Goal: Task Accomplishment & Management: Use online tool/utility

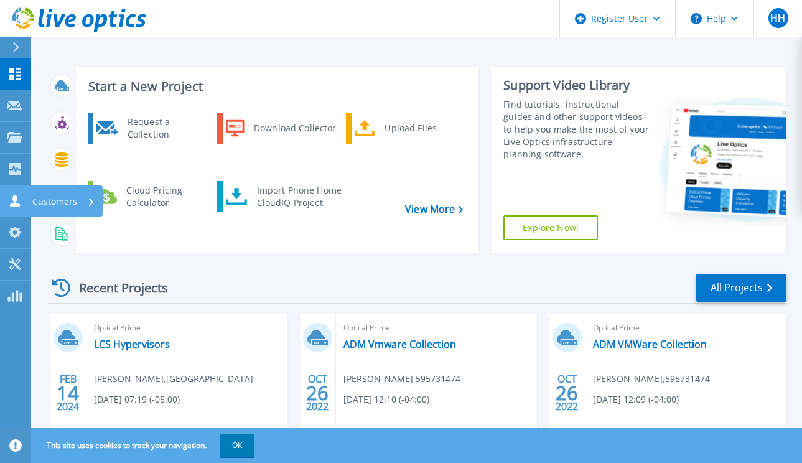
click at [55, 200] on p "Customers" at bounding box center [54, 201] width 45 height 32
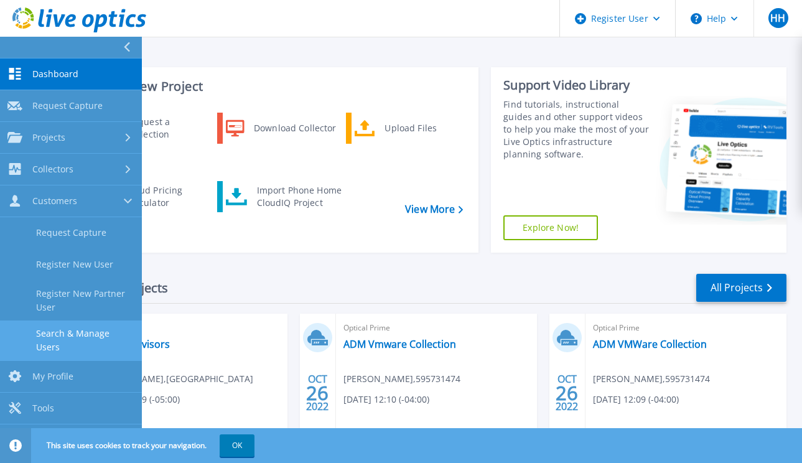
click at [75, 339] on link "Search & Manage Users" at bounding box center [71, 340] width 142 height 40
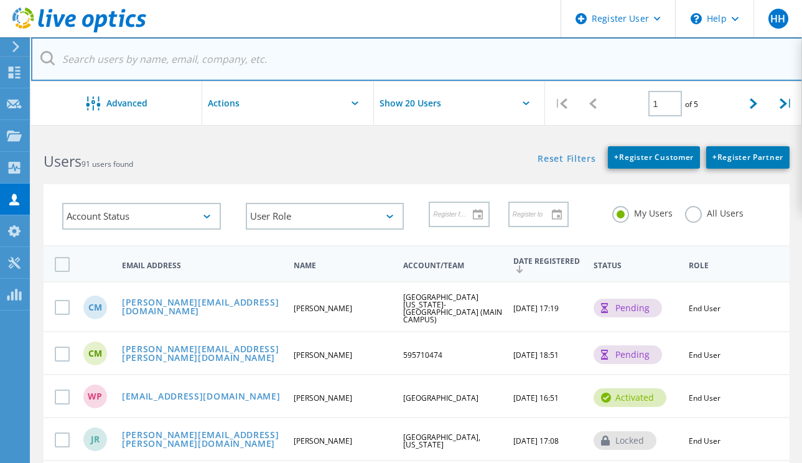
click at [132, 58] on input "text" at bounding box center [416, 59] width 771 height 44
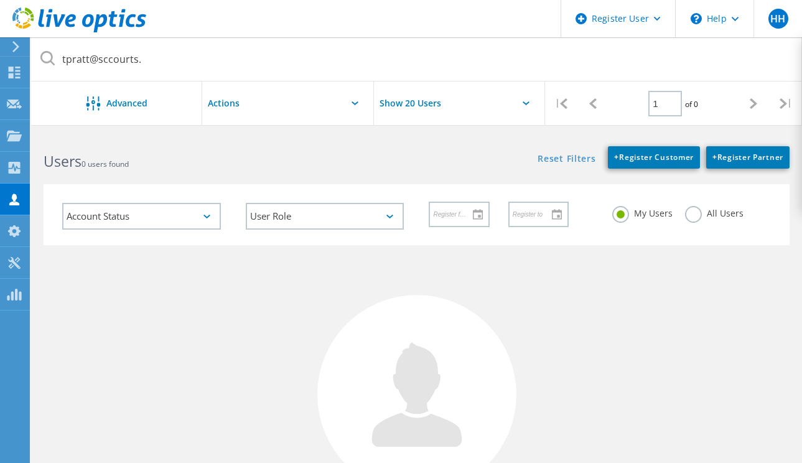
click at [724, 252] on div "No Users Found Try refining your search." at bounding box center [417, 409] width 746 height 328
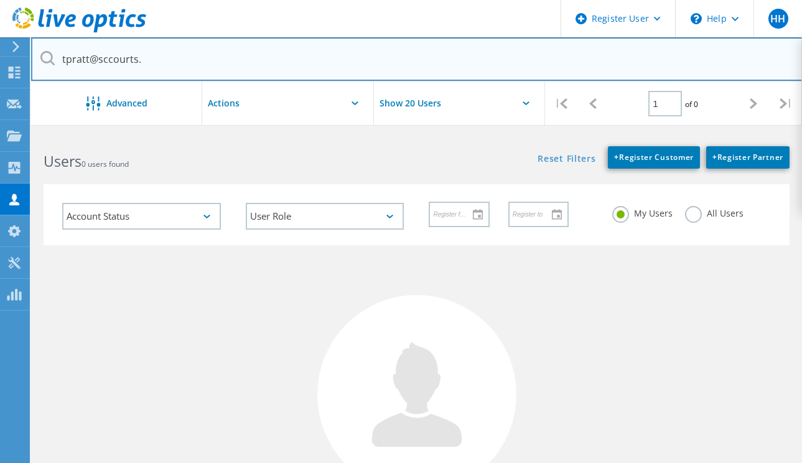
click at [157, 61] on input "tpratt@sccourts." at bounding box center [416, 59] width 771 height 44
type input "[EMAIL_ADDRESS][DOMAIN_NAME]"
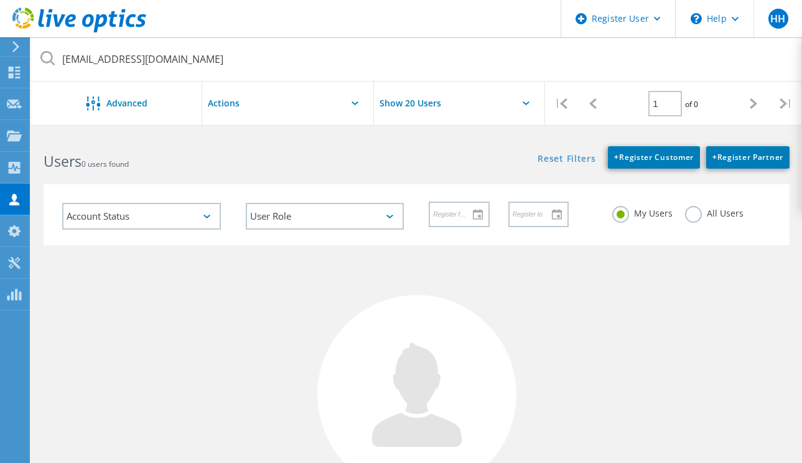
click at [698, 206] on label "All Users" at bounding box center [714, 212] width 58 height 12
click at [0, 0] on input "All Users" at bounding box center [0, 0] width 0 height 0
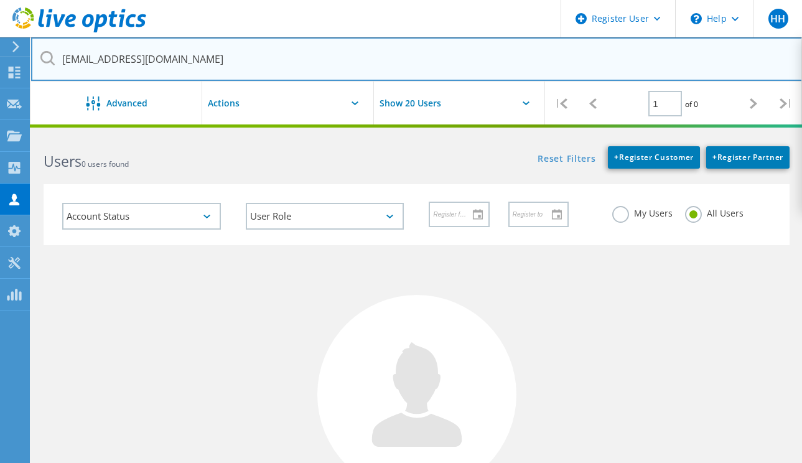
click at [219, 63] on input "[EMAIL_ADDRESS][DOMAIN_NAME]" at bounding box center [416, 59] width 771 height 44
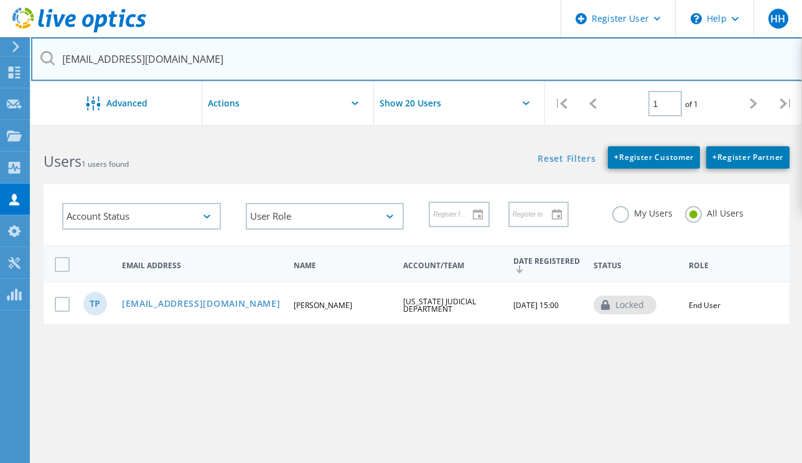
click at [177, 65] on input "[EMAIL_ADDRESS][DOMAIN_NAME]" at bounding box center [416, 59] width 771 height 44
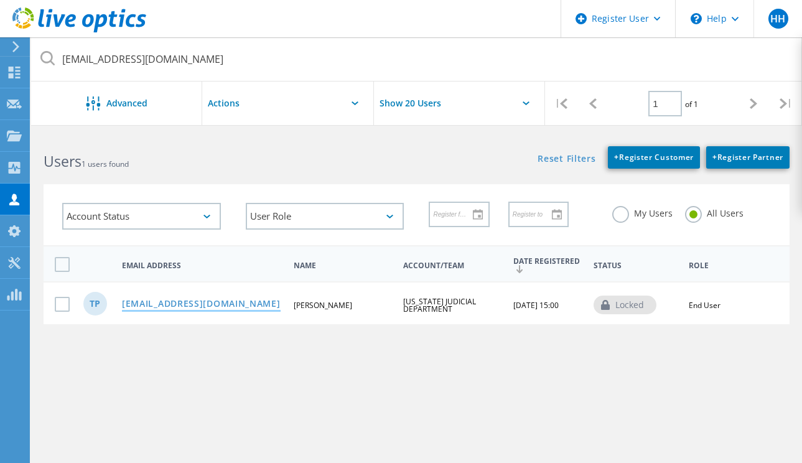
click at [143, 299] on link "[EMAIL_ADDRESS][DOMAIN_NAME]" at bounding box center [201, 304] width 159 height 11
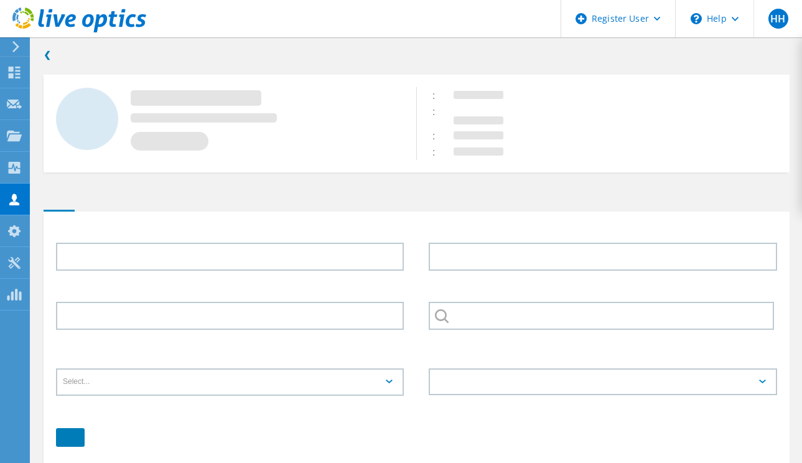
type input "[PERSON_NAME]"
type input "[US_STATE] JUDICIAL DEPARTMENT"
type input "English"
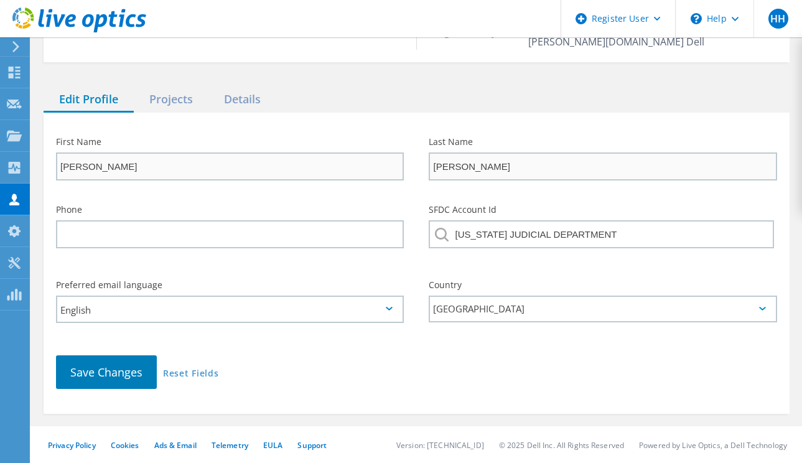
scroll to position [129, 0]
click at [172, 101] on div "Projects" at bounding box center [171, 98] width 75 height 25
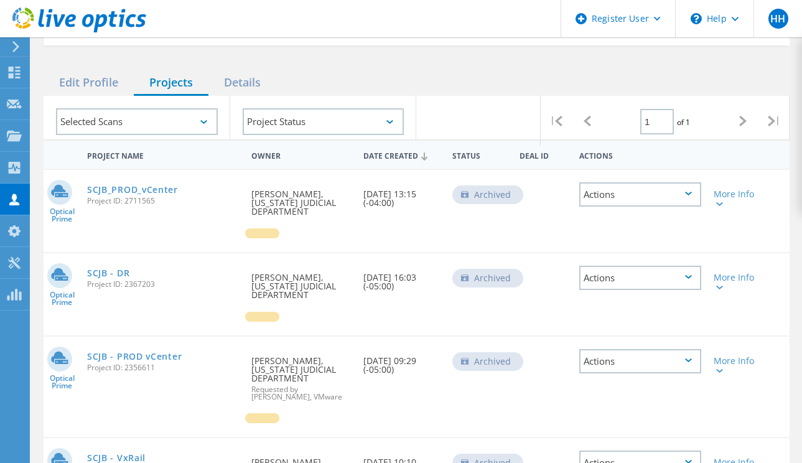
scroll to position [0, 0]
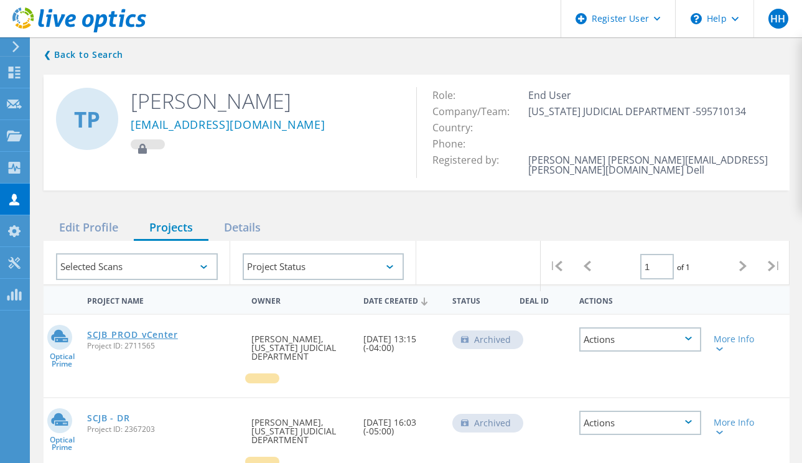
click at [119, 331] on link "SCJB_PROD_vCenter" at bounding box center [132, 334] width 91 height 9
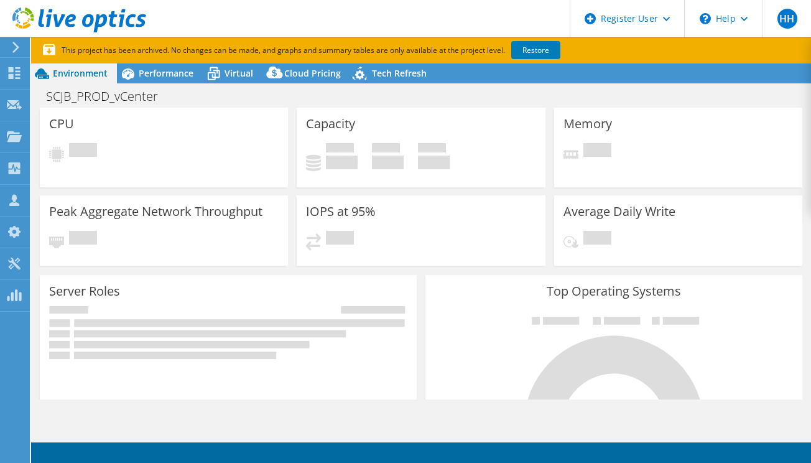
select select "USEast"
select select "USD"
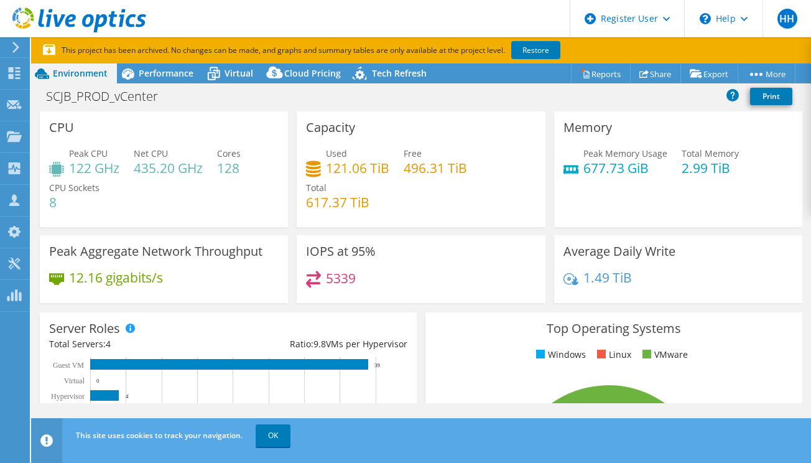
drag, startPoint x: 172, startPoint y: 50, endPoint x: 504, endPoint y: 50, distance: 332.7
click at [504, 50] on p "This project has been archived. No changes can be made, and graphs and summary …" at bounding box center [347, 51] width 609 height 14
click at [437, 52] on p "This project has been archived. No changes can be made, and graphs and summary …" at bounding box center [347, 51] width 609 height 14
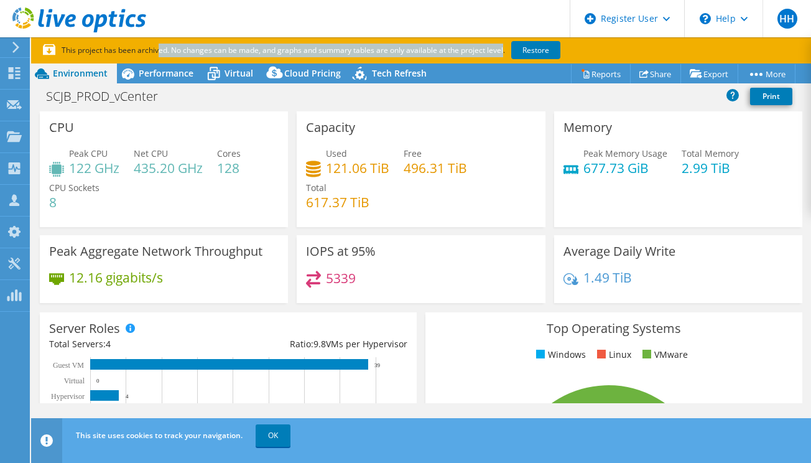
drag, startPoint x: 437, startPoint y: 52, endPoint x: 87, endPoint y: 45, distance: 350.2
click at [87, 45] on p "This project has been archived. No changes can be made, and graphs and summary …" at bounding box center [347, 51] width 609 height 14
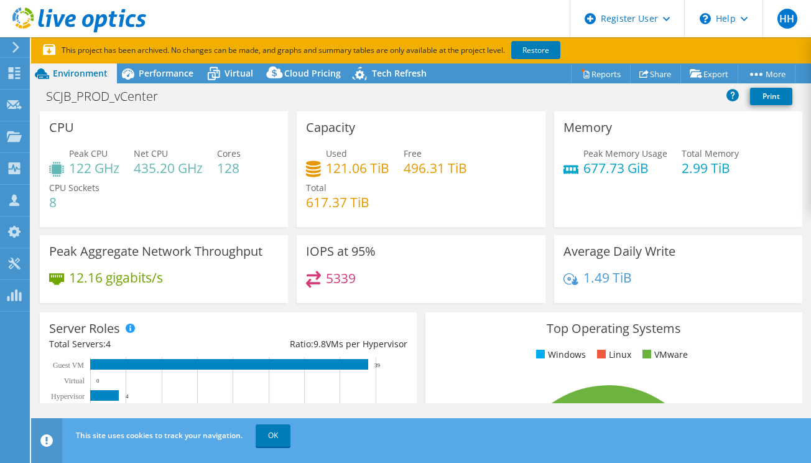
click at [12, 46] on icon at bounding box center [15, 47] width 9 height 11
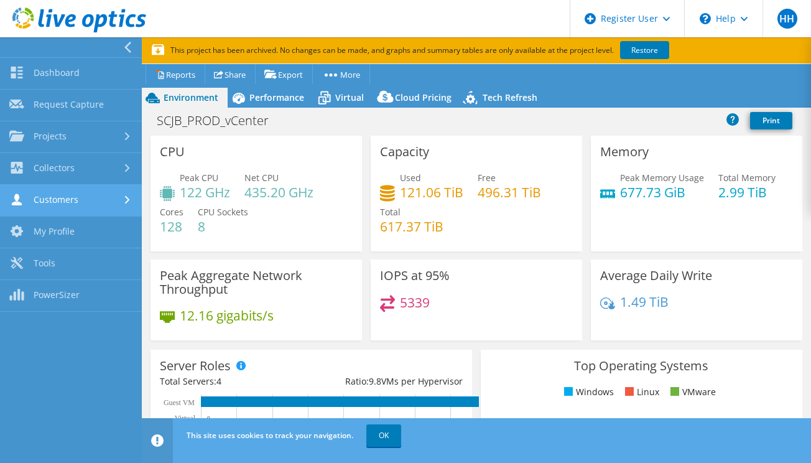
click at [85, 195] on link "Customers" at bounding box center [71, 201] width 142 height 32
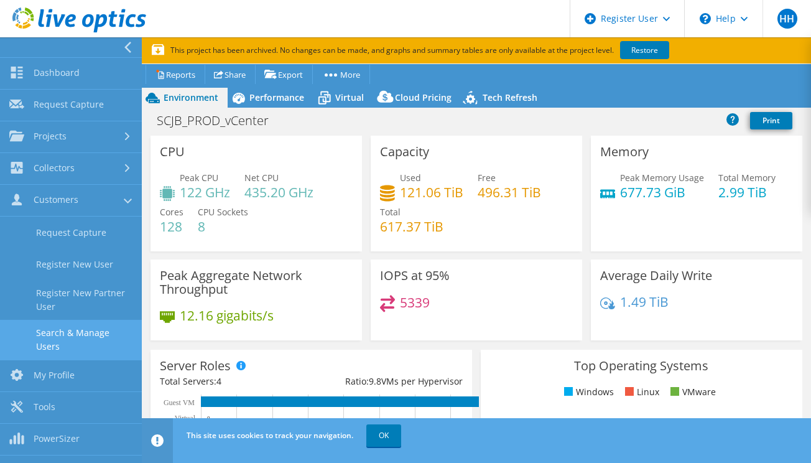
click at [69, 336] on link "Search & Manage Users" at bounding box center [71, 340] width 142 height 40
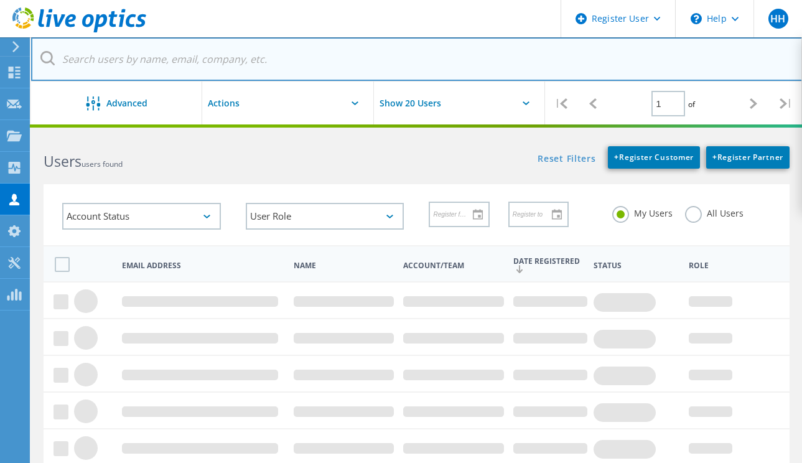
click at [124, 52] on input "text" at bounding box center [416, 59] width 771 height 44
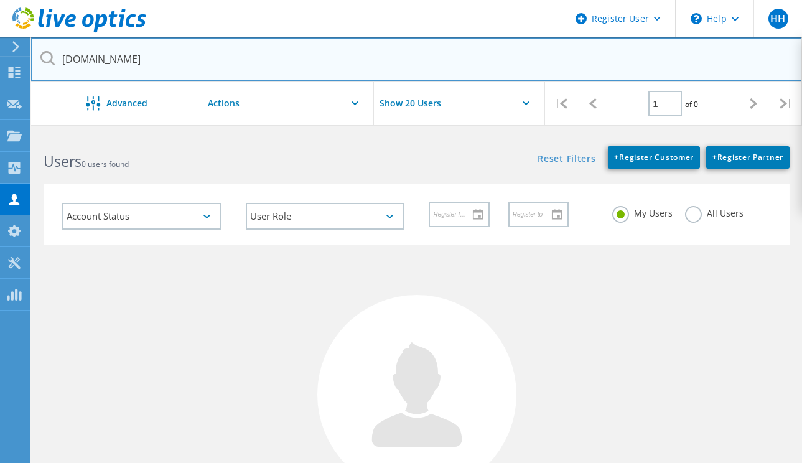
type input "sccourts.org"
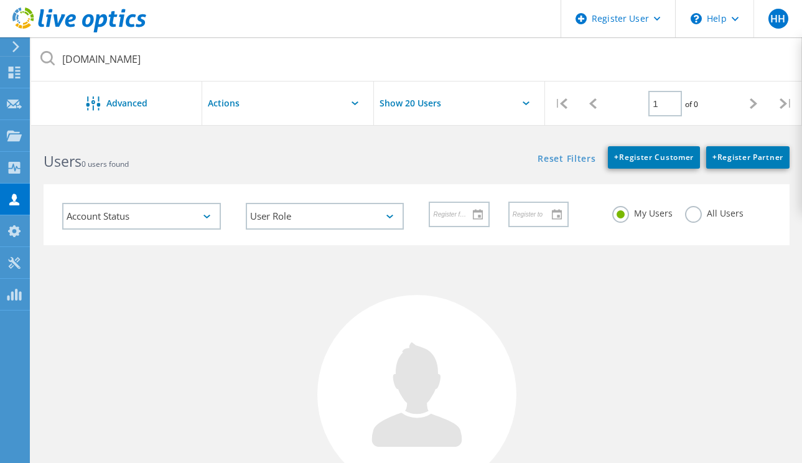
click at [695, 206] on label "All Users" at bounding box center [714, 212] width 58 height 12
click at [0, 0] on input "All Users" at bounding box center [0, 0] width 0 height 0
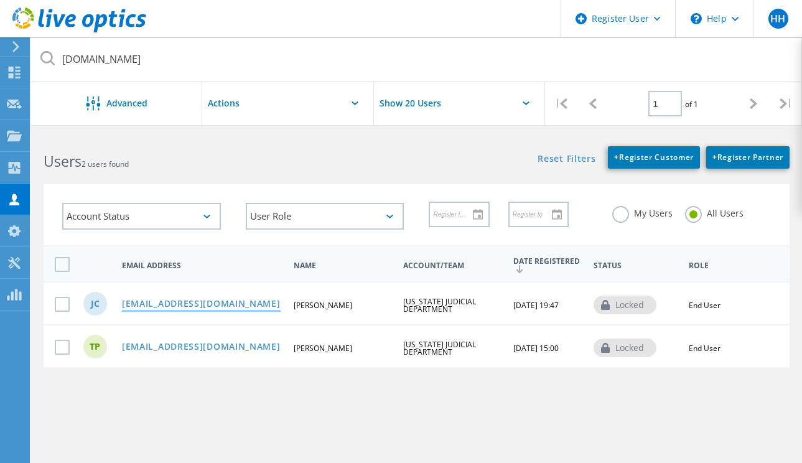
click at [162, 299] on link "jcraig@sccourts.org" at bounding box center [201, 304] width 159 height 11
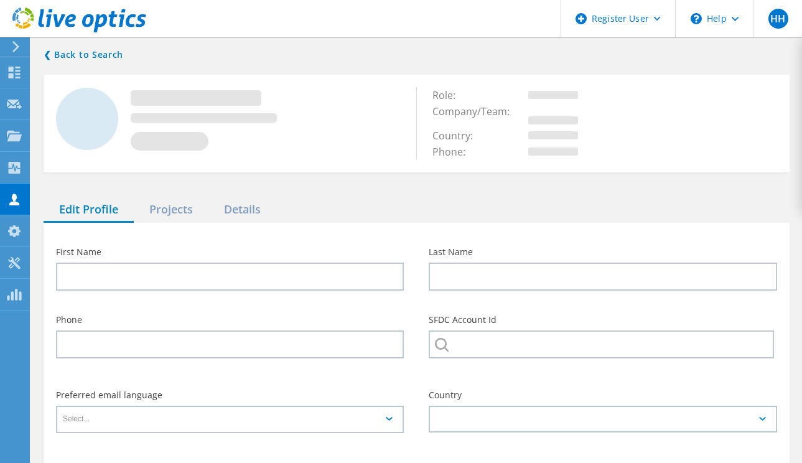
type input "Joseph"
type input "Craig"
type input "SOUTH CAROLINA JUDICIAL DEPARTMENT"
type input "English"
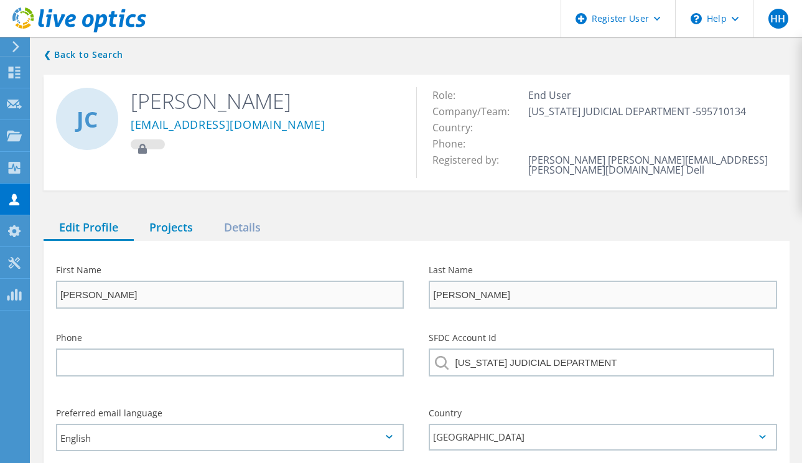
click at [173, 233] on div "Projects" at bounding box center [171, 227] width 75 height 25
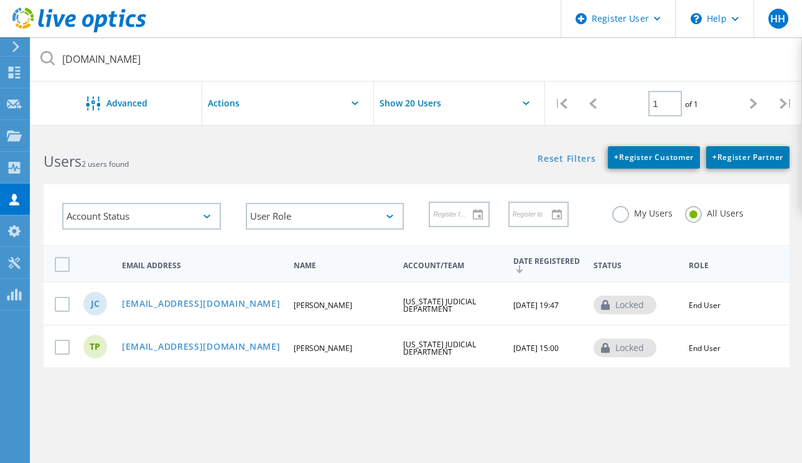
click at [161, 342] on link "tpratt@sccourts.org" at bounding box center [201, 347] width 159 height 11
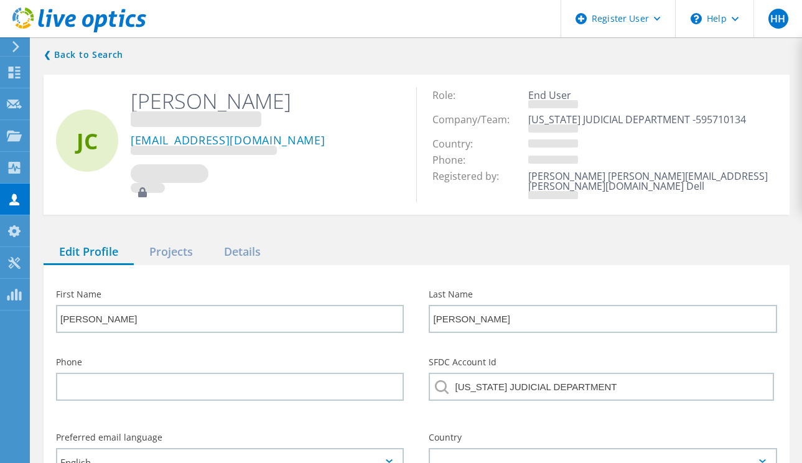
type input "Todd"
type input "Pratt"
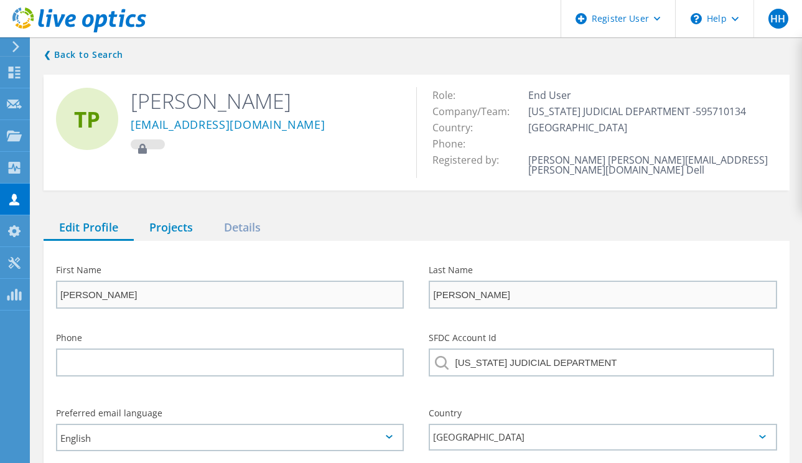
click at [178, 233] on div "Projects" at bounding box center [171, 227] width 75 height 25
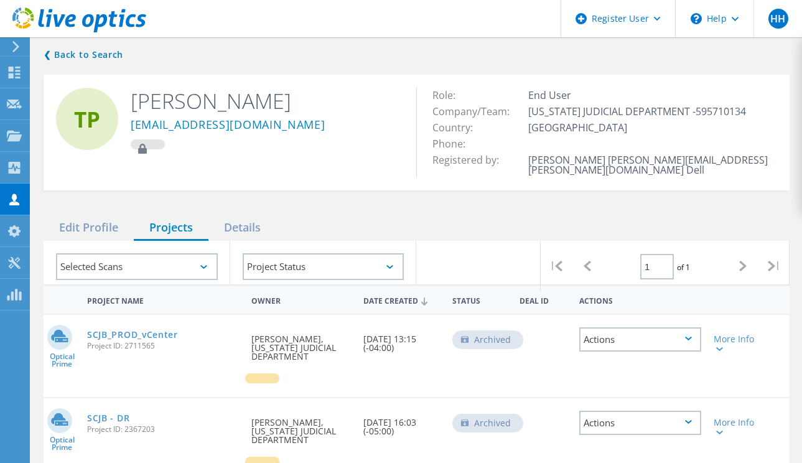
click at [162, 268] on div "Selected Scans" at bounding box center [137, 266] width 162 height 27
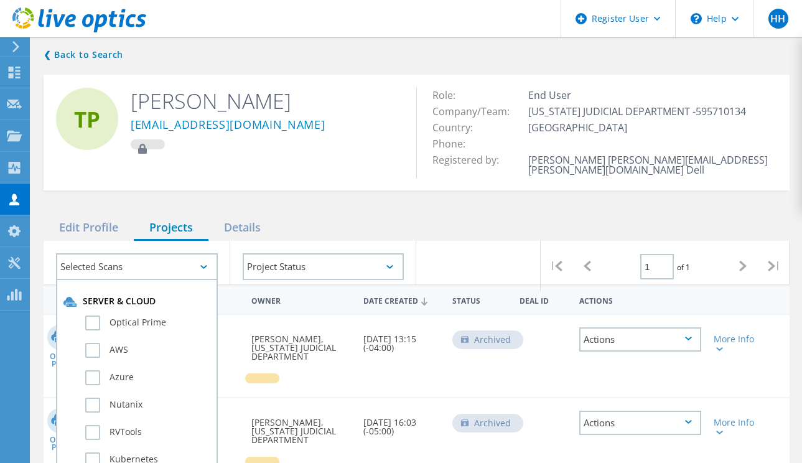
click at [162, 268] on div "Selected Scans" at bounding box center [137, 266] width 162 height 27
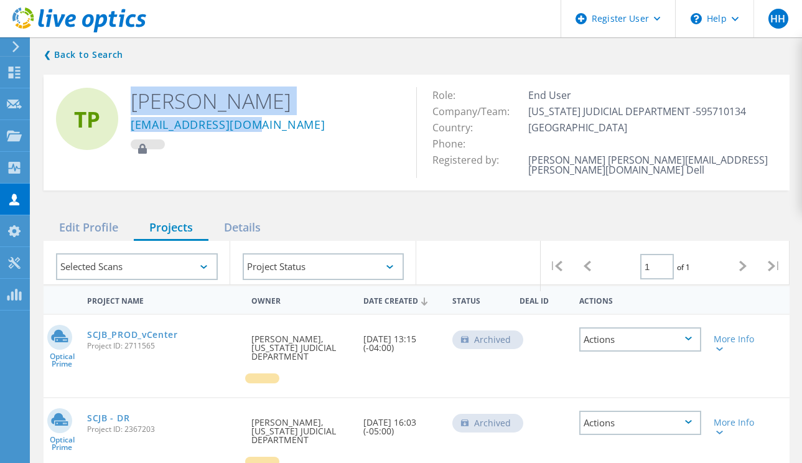
drag, startPoint x: 251, startPoint y: 125, endPoint x: 129, endPoint y: 132, distance: 122.1
click at [128, 132] on div "TP Todd Pratt tpratt@sccourts.org" at bounding box center [230, 119] width 372 height 88
click at [284, 113] on h2 "Todd Pratt" at bounding box center [264, 100] width 267 height 27
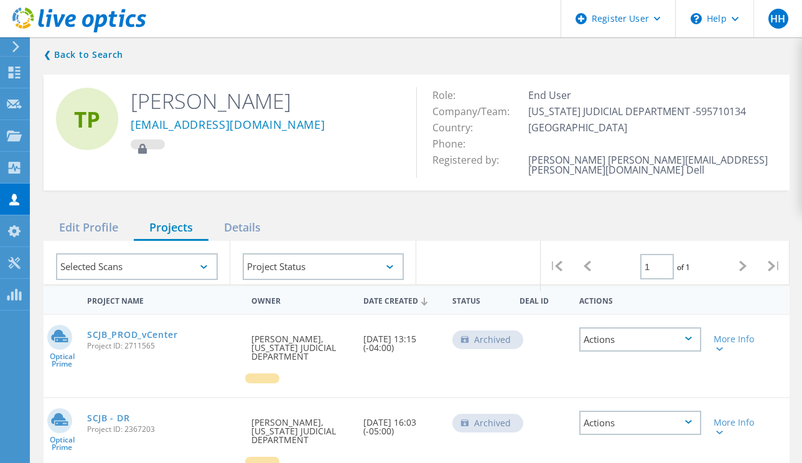
click at [269, 129] on div "tpratt@sccourts.org" at bounding box center [264, 126] width 267 height 25
drag, startPoint x: 238, startPoint y: 129, endPoint x: 131, endPoint y: 131, distance: 107.0
click at [131, 131] on div "tpratt@sccourts.org" at bounding box center [264, 126] width 267 height 25
copy link "tpratt@sccourts.org"
click at [60, 104] on div "Request Capture" at bounding box center [70, 103] width 70 height 9
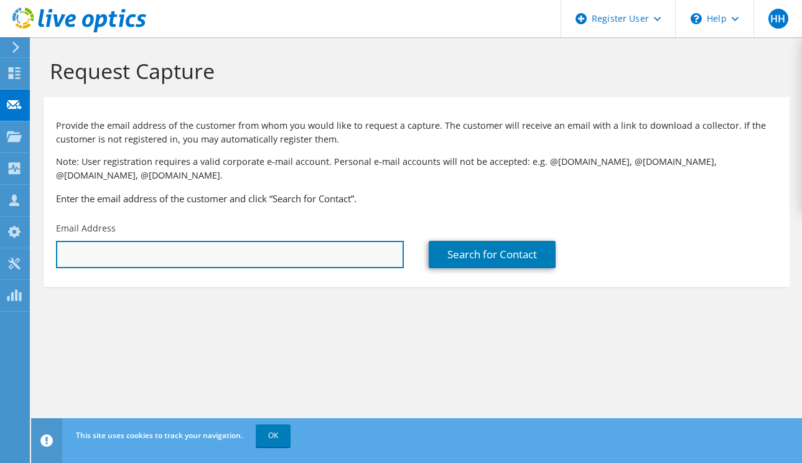
click at [144, 251] on input "text" at bounding box center [230, 254] width 348 height 27
paste input "[EMAIL_ADDRESS][DOMAIN_NAME]"
type input "[EMAIL_ADDRESS][DOMAIN_NAME]"
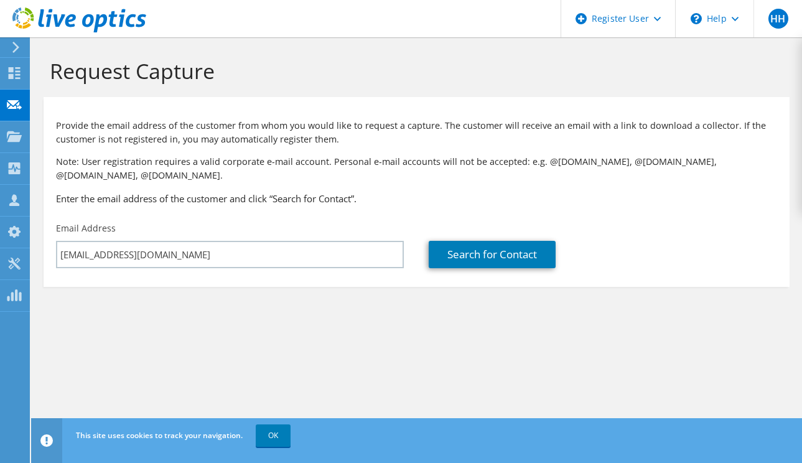
click at [199, 312] on section "Request Capture Provide the email address of the customer from whom you would l…" at bounding box center [416, 193] width 770 height 312
click at [483, 254] on link "Search for Contact" at bounding box center [491, 254] width 127 height 27
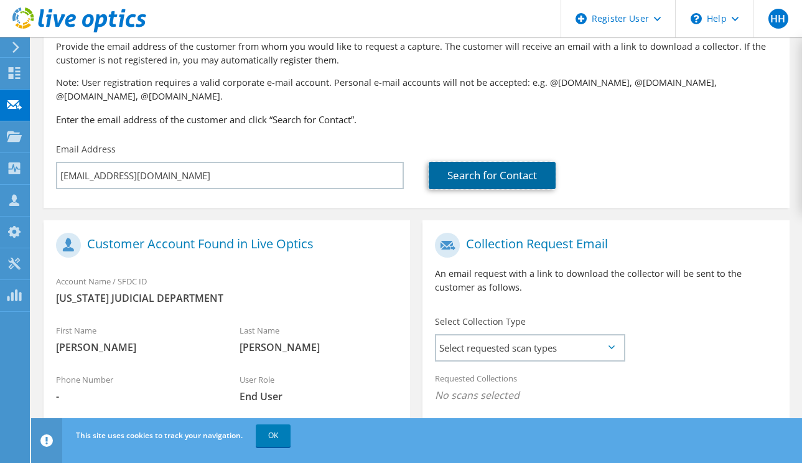
scroll to position [187, 0]
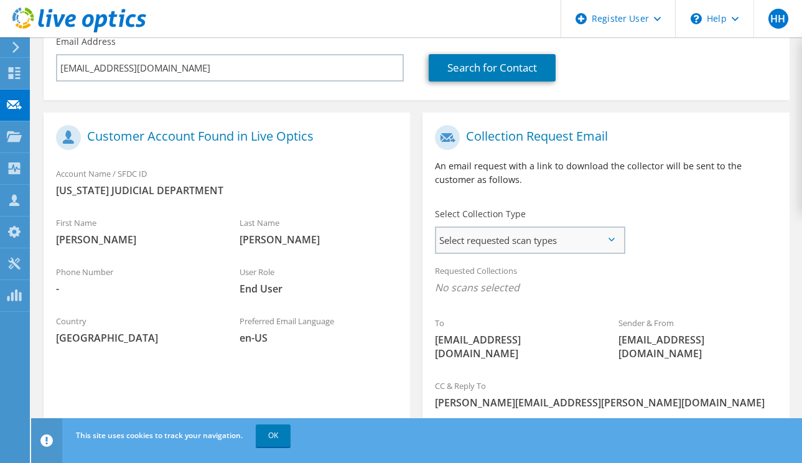
click at [515, 241] on span "Select requested scan types" at bounding box center [529, 240] width 187 height 25
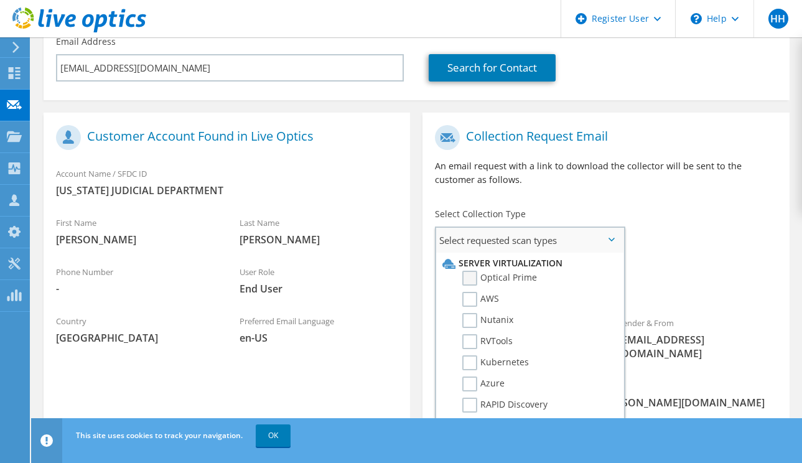
click at [471, 280] on label "Optical Prime" at bounding box center [499, 277] width 75 height 15
click at [0, 0] on input "Optical Prime" at bounding box center [0, 0] width 0 height 0
click at [634, 181] on p "An email request with a link to download the collector will be sent to the cust…" at bounding box center [605, 172] width 341 height 27
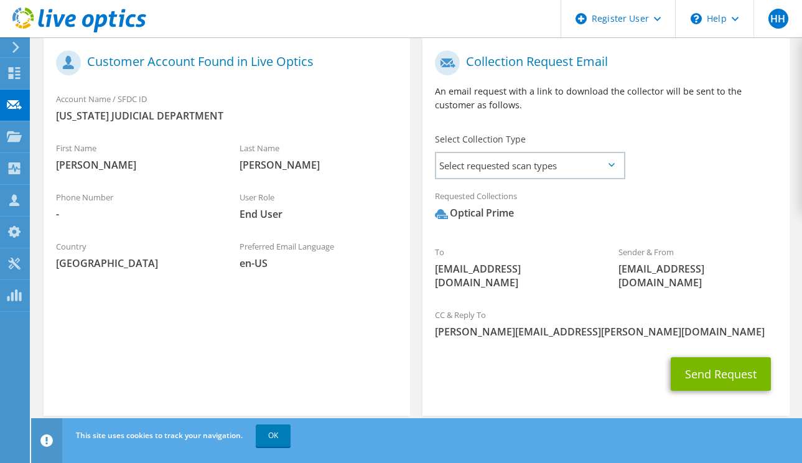
scroll to position [262, 0]
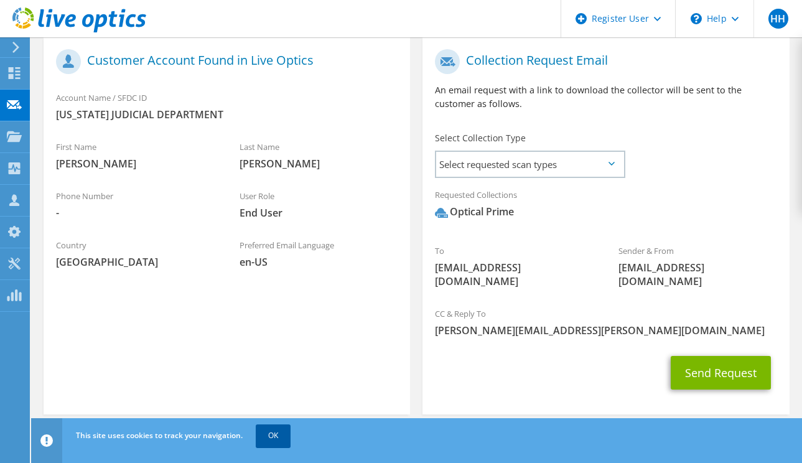
click at [276, 435] on link "OK" at bounding box center [273, 435] width 35 height 22
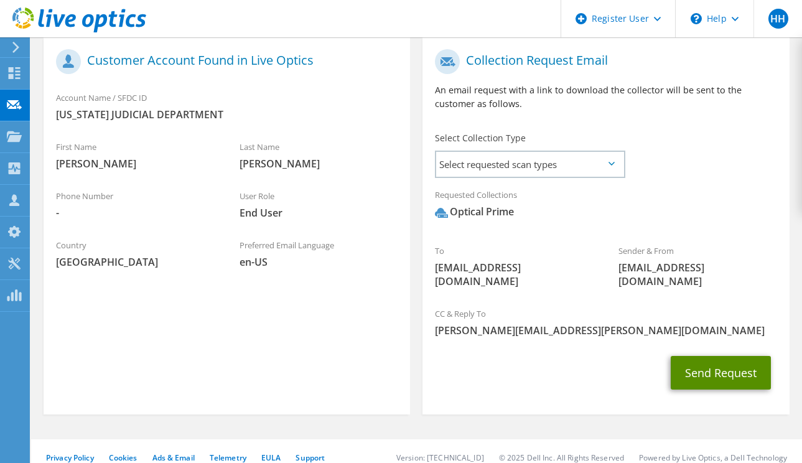
click at [721, 361] on button "Send Request" at bounding box center [720, 373] width 100 height 34
